Goal: Information Seeking & Learning: Learn about a topic

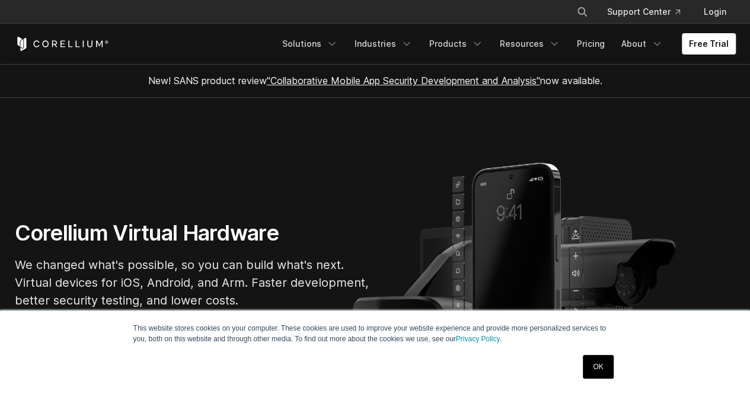
click at [592, 368] on link "OK" at bounding box center [598, 367] width 30 height 24
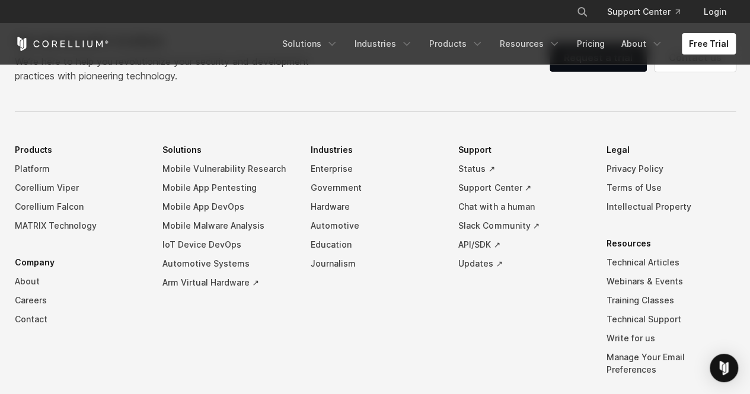
scroll to position [2690, 0]
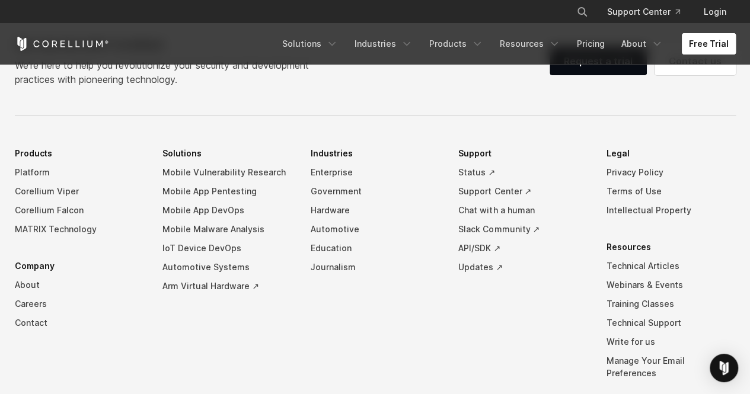
click at [707, 42] on link "Free Trial" at bounding box center [709, 43] width 54 height 21
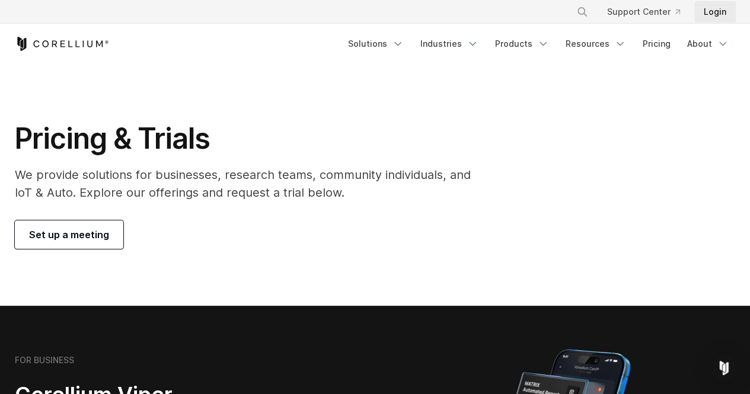
click at [710, 9] on link "Login" at bounding box center [715, 11] width 42 height 21
click at [652, 43] on link "Pricing" at bounding box center [657, 43] width 42 height 21
click at [554, 48] on link "Products" at bounding box center [522, 43] width 68 height 21
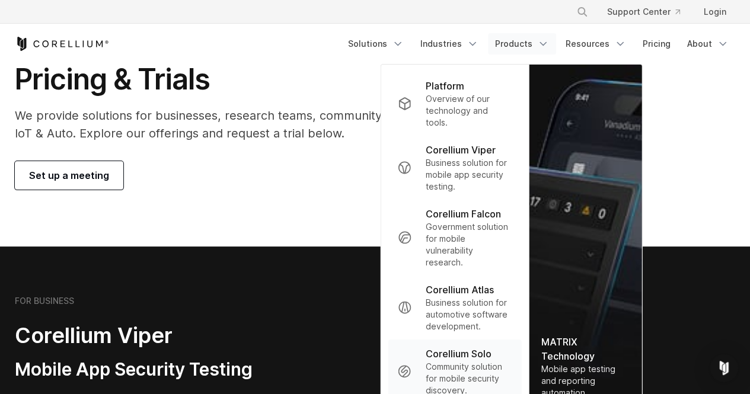
scroll to position [57, 0]
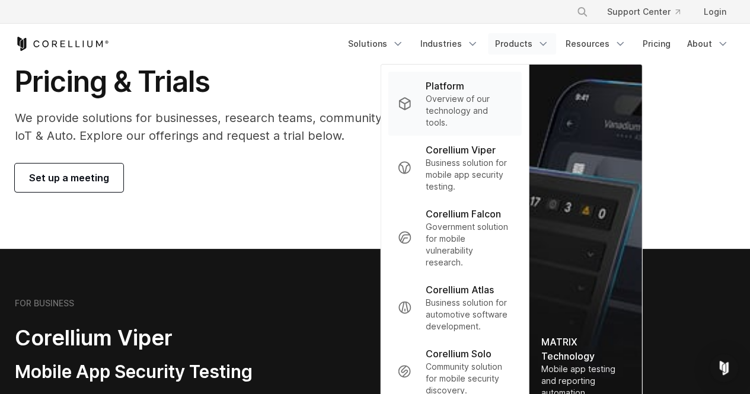
click at [459, 97] on p "Overview of our technology and tools." at bounding box center [469, 111] width 87 height 36
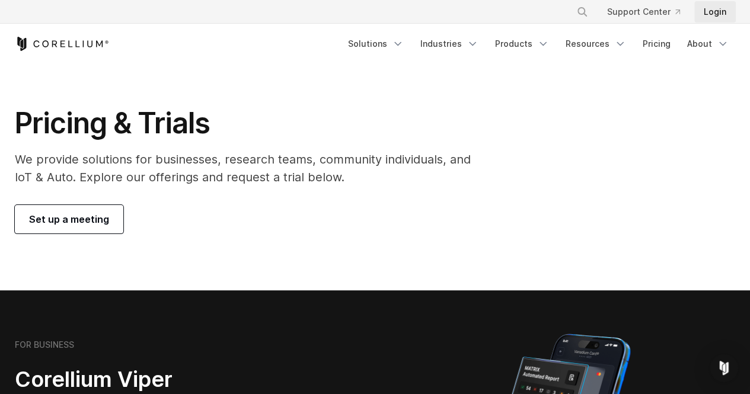
scroll to position [21, 0]
